Goal: Task Accomplishment & Management: Manage account settings

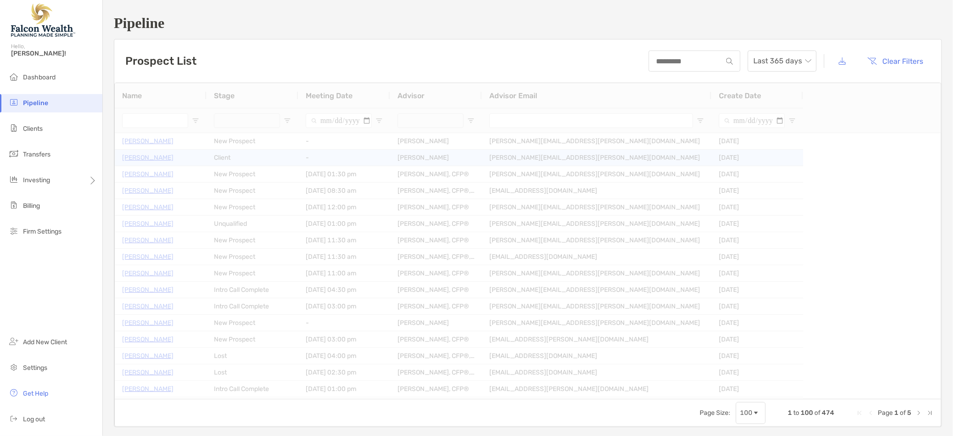
type input "**********"
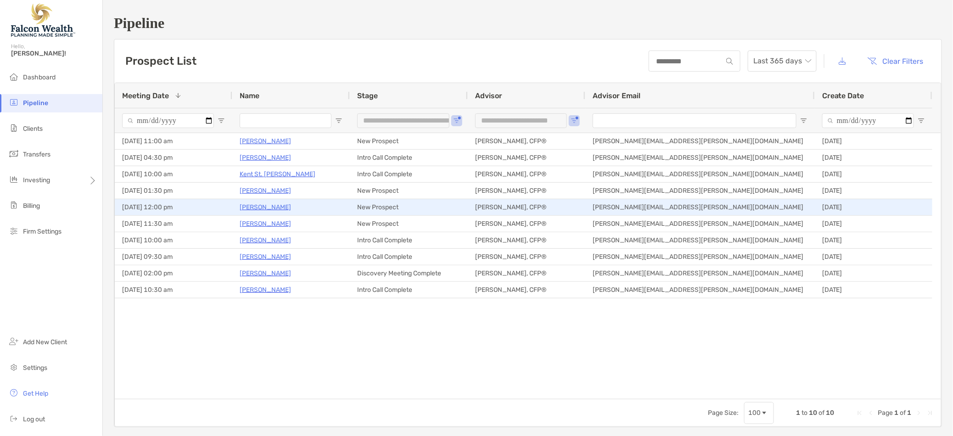
click at [268, 207] on p "[PERSON_NAME]" at bounding box center [265, 207] width 51 height 11
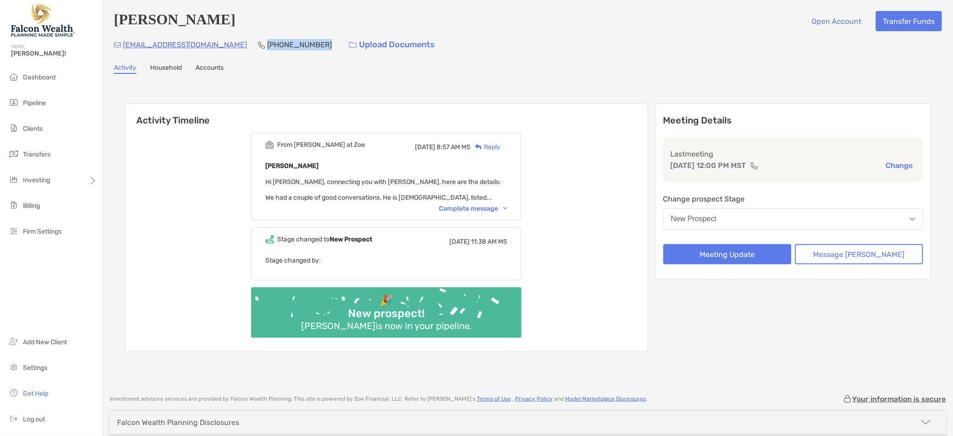
click at [213, 47] on div "dougnc@yahoo.com (919) 645-7622 Upload Documents" at bounding box center [528, 45] width 828 height 20
click at [517, 211] on div "From Paul at Zoe Fri, Oct 3 8:57 AM MS Reply Doug Farkas Hi Matt, connecting yo…" at bounding box center [386, 177] width 270 height 88
click at [511, 214] on div "From Paul at Zoe Fri, Oct 3 8:57 AM MS Reply Doug Farkas Hi Matt, connecting yo…" at bounding box center [386, 177] width 270 height 88
click at [514, 203] on div "From Paul at Zoe Fri, Oct 3 8:57 AM MS Reply Doug Farkas Hi Matt, connecting yo…" at bounding box center [386, 177] width 270 height 88
click at [507, 208] on img at bounding box center [505, 208] width 4 height 3
